Goal: Task Accomplishment & Management: Manage account settings

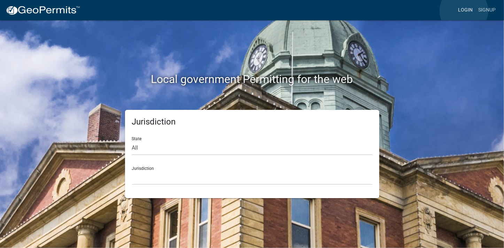
click at [464, 11] on link "Login" at bounding box center [465, 9] width 20 height 13
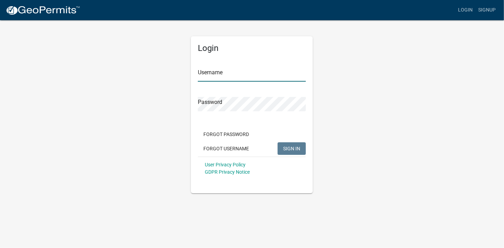
type input "[PERSON_NAME][EMAIL_ADDRESS][PERSON_NAME][DOMAIN_NAME]"
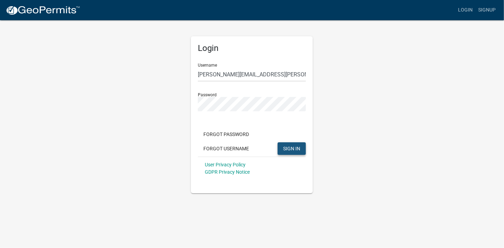
click at [296, 151] on span "SIGN IN" at bounding box center [291, 148] width 17 height 6
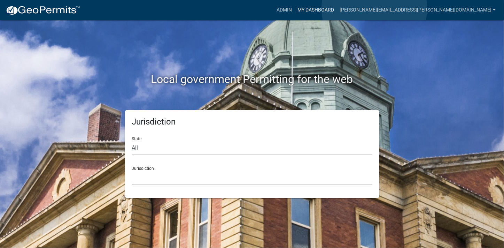
click at [337, 8] on link "My Dashboard" at bounding box center [316, 9] width 42 height 13
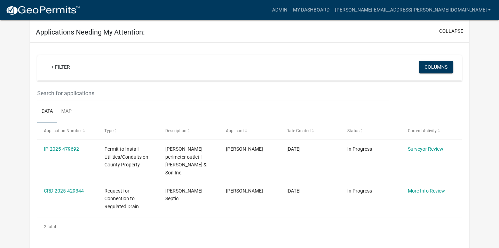
scroll to position [113, 0]
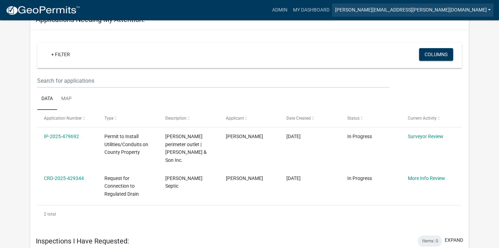
click at [451, 7] on link "[PERSON_NAME][EMAIL_ADDRESS][PERSON_NAME][DOMAIN_NAME]" at bounding box center [413, 9] width 162 height 13
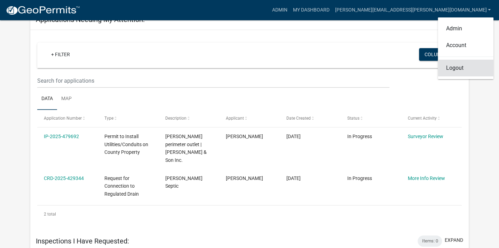
click at [453, 69] on link "Logout" at bounding box center [466, 68] width 56 height 17
